Goal: Find specific page/section: Find specific page/section

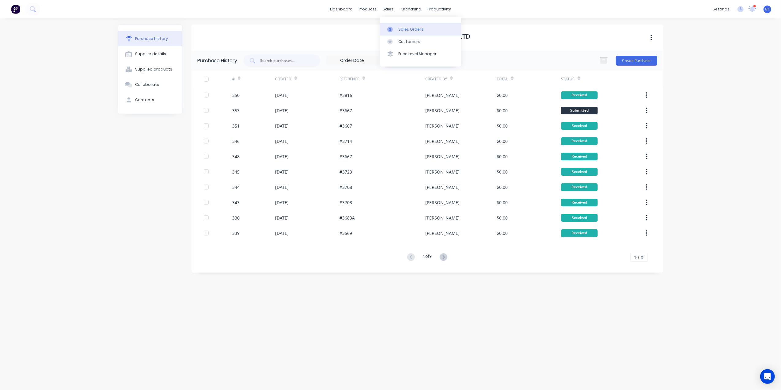
click at [408, 25] on link "Sales Orders" at bounding box center [420, 29] width 81 height 12
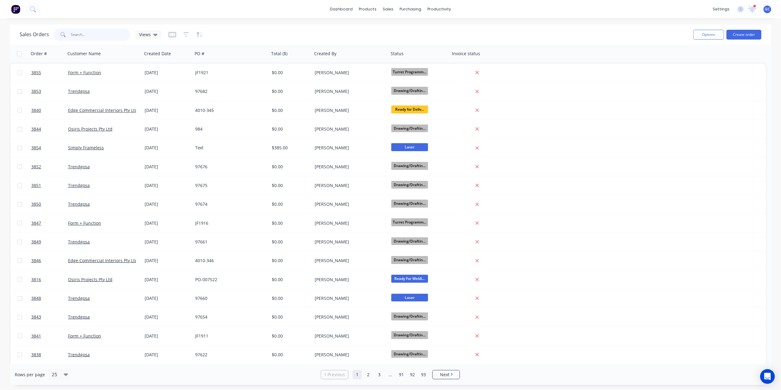
drag, startPoint x: 0, startPoint y: 0, endPoint x: 85, endPoint y: 38, distance: 93.1
click at [85, 38] on input "text" at bounding box center [101, 34] width 60 height 12
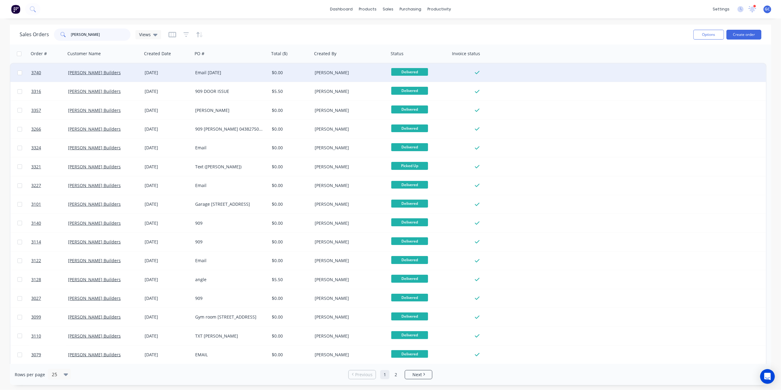
type input "lu simon"
click at [246, 71] on div "Email 5/6/25" at bounding box center [229, 73] width 68 height 6
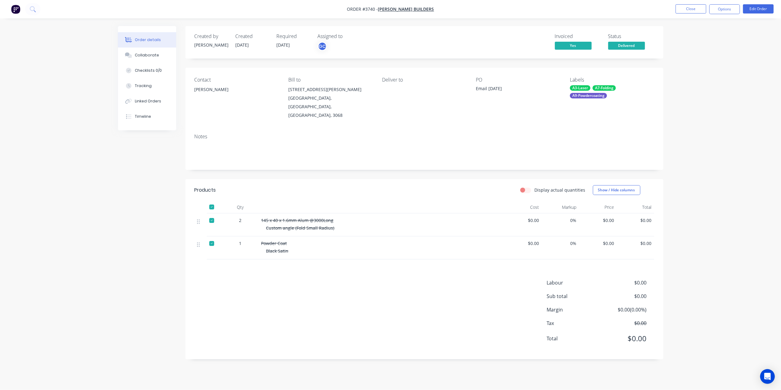
click at [389, 201] on div at bounding box center [381, 207] width 245 height 12
click at [699, 7] on button "Close" at bounding box center [690, 8] width 31 height 9
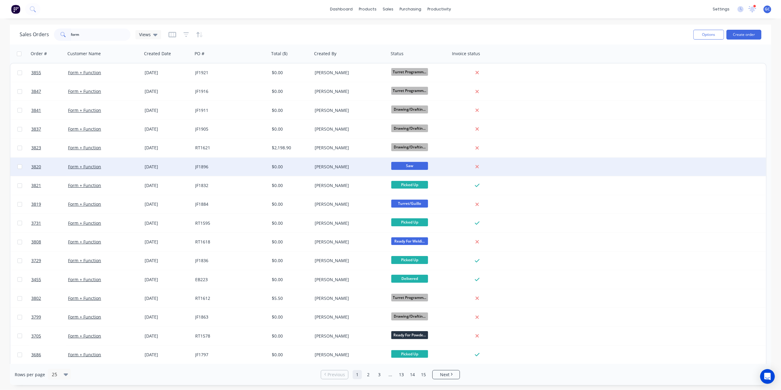
type input "form"
click at [252, 163] on div "JF1896" at bounding box center [231, 166] width 77 height 18
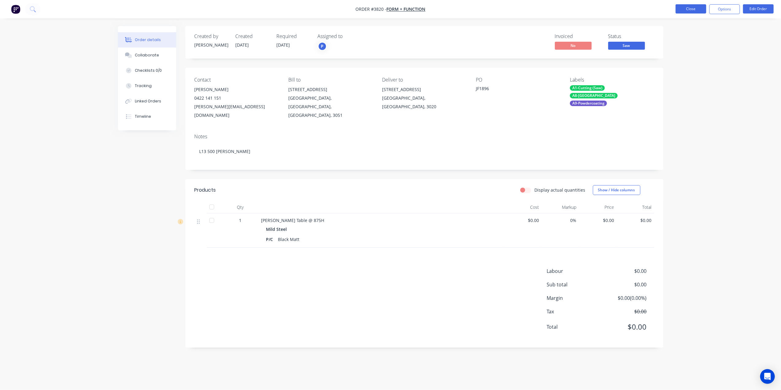
click at [682, 12] on button "Close" at bounding box center [690, 8] width 31 height 9
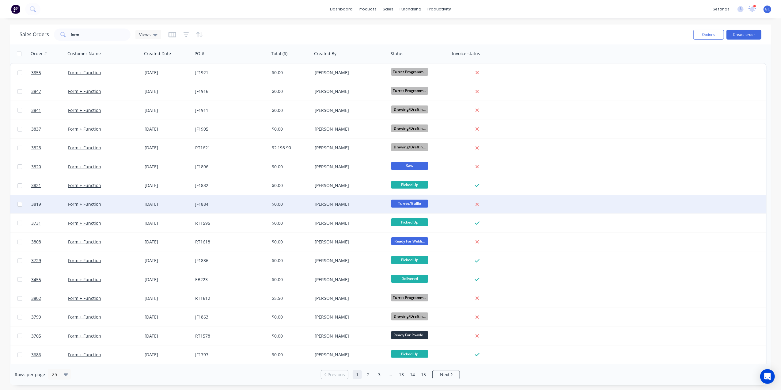
click at [343, 202] on div "[PERSON_NAME]" at bounding box center [349, 204] width 68 height 6
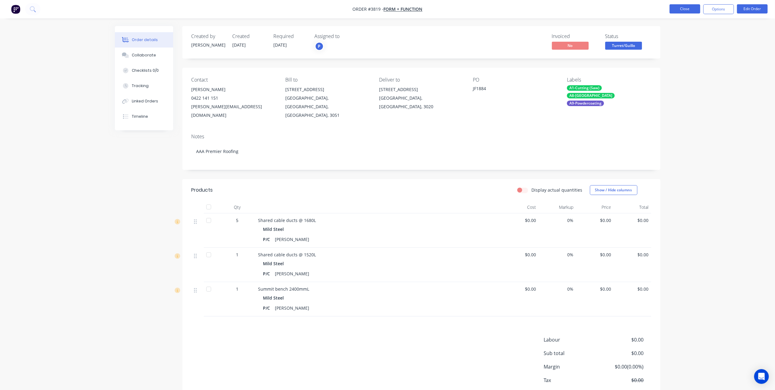
click at [687, 9] on button "Close" at bounding box center [684, 8] width 31 height 9
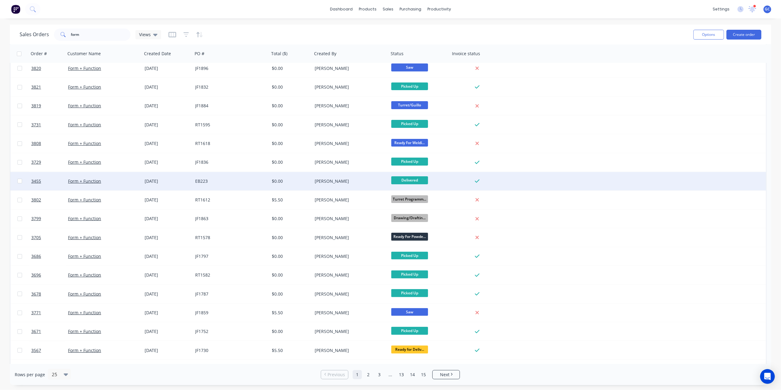
scroll to position [163, 0]
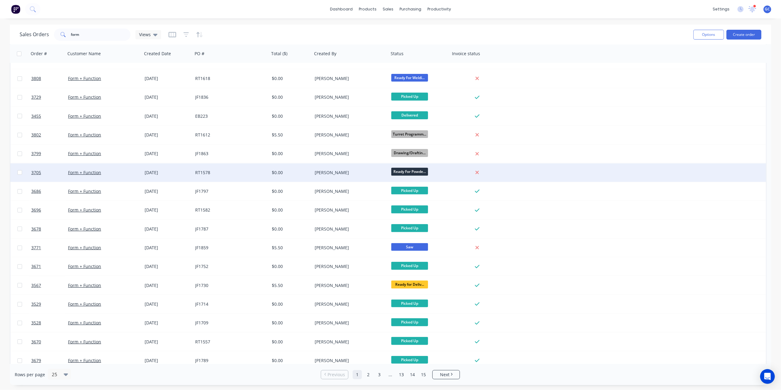
click at [356, 175] on div "[PERSON_NAME]" at bounding box center [350, 172] width 77 height 18
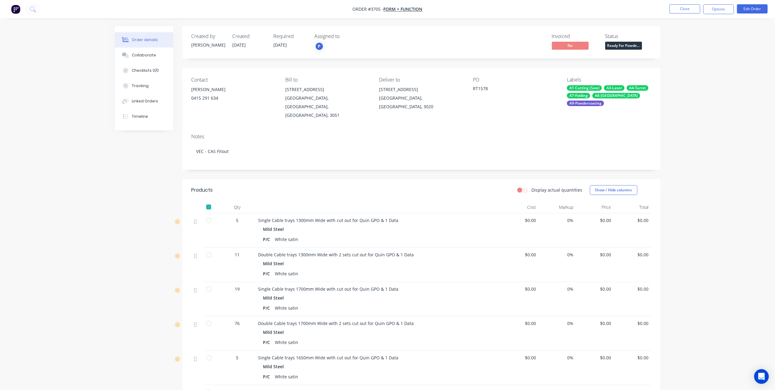
click at [679, 4] on nav "Order #3705 - Form + Function Close Options Edit Order" at bounding box center [387, 9] width 775 height 18
click at [679, 8] on button "Close" at bounding box center [684, 8] width 31 height 9
